Goal: Communication & Community: Answer question/provide support

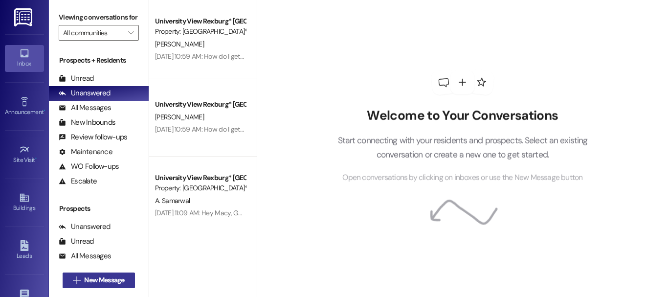
click at [108, 280] on span "New Message" at bounding box center [104, 280] width 40 height 10
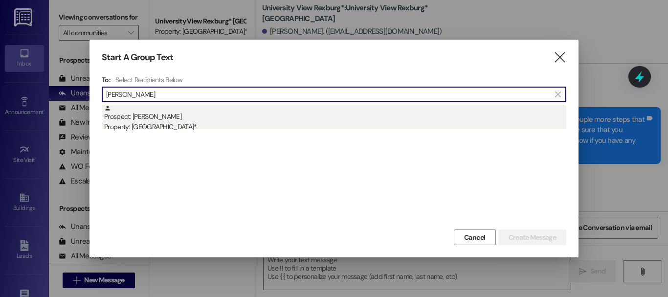
type input "[PERSON_NAME]"
click at [213, 115] on div "Prospect: [PERSON_NAME] Property: University View Rexburg*" at bounding box center [335, 119] width 462 height 28
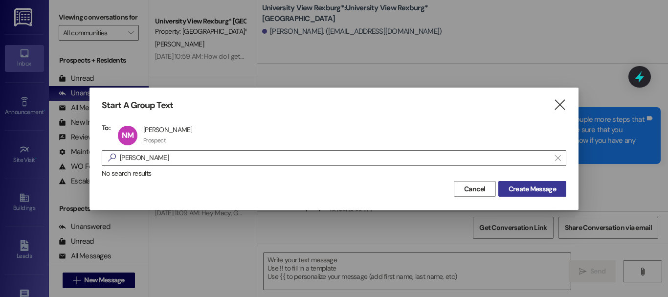
click at [519, 189] on span "Create Message" at bounding box center [532, 189] width 47 height 10
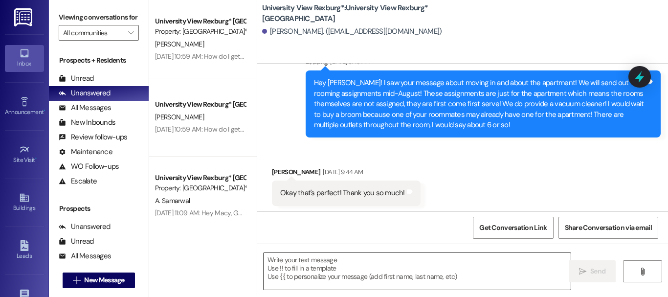
scroll to position [510, 0]
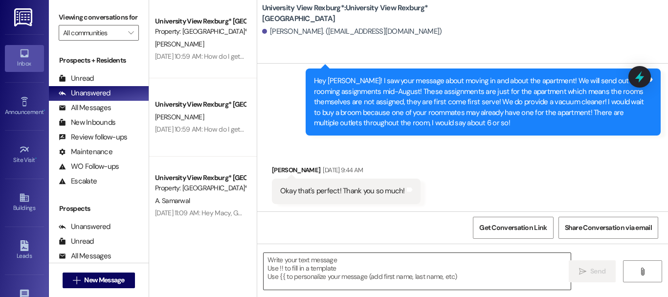
click at [307, 267] on textarea at bounding box center [417, 271] width 307 height 37
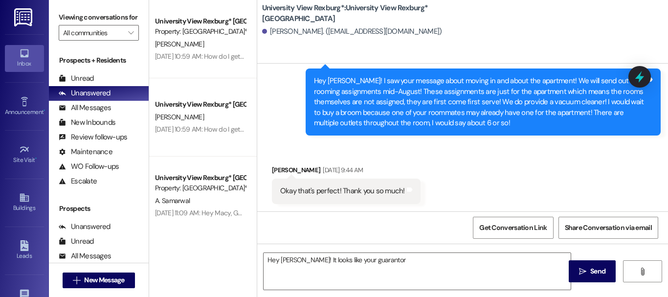
click at [578, 163] on div "Received via SMS [PERSON_NAME] [DATE] 9:44 AM Okay that's perfect! Thank you so…" at bounding box center [462, 177] width 411 height 68
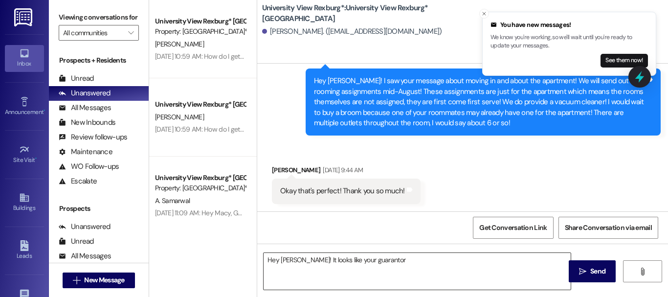
click at [419, 258] on textarea "Hey [PERSON_NAME]! It looks like your guarantor" at bounding box center [417, 271] width 307 height 37
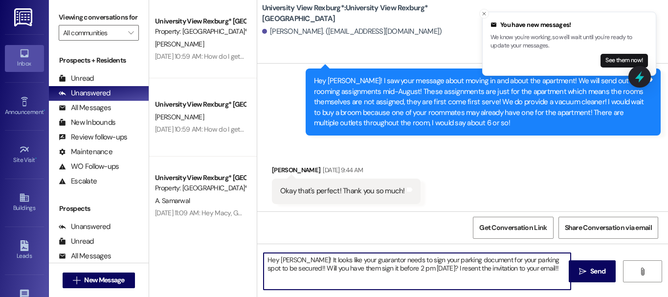
type textarea "Hey [PERSON_NAME]! It looks like your guarantor needs to sign your parking docu…"
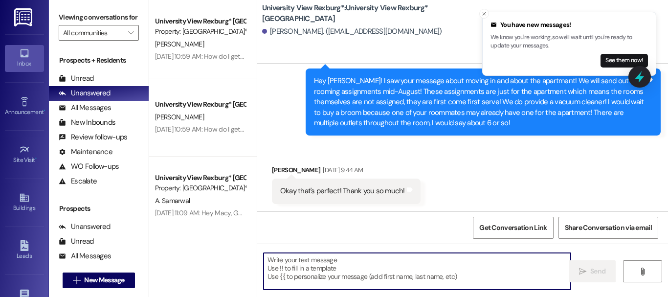
click at [318, 271] on textarea at bounding box center [417, 271] width 307 height 37
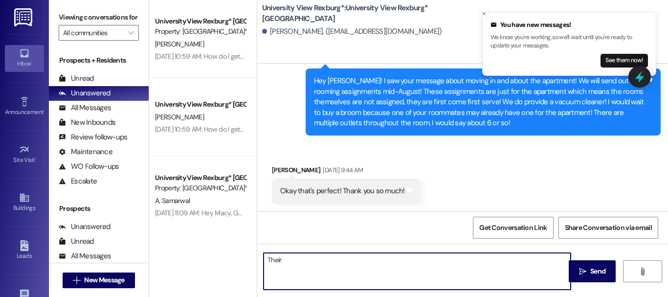
type textarea "Their*"
